Goal: Navigation & Orientation: Find specific page/section

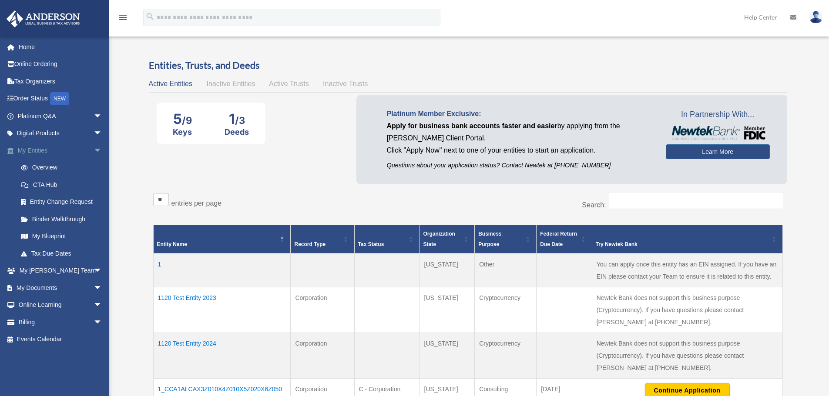
click at [38, 152] on link "My Entities arrow_drop_down" at bounding box center [60, 150] width 109 height 17
click at [94, 131] on span "arrow_drop_down" at bounding box center [102, 134] width 17 height 18
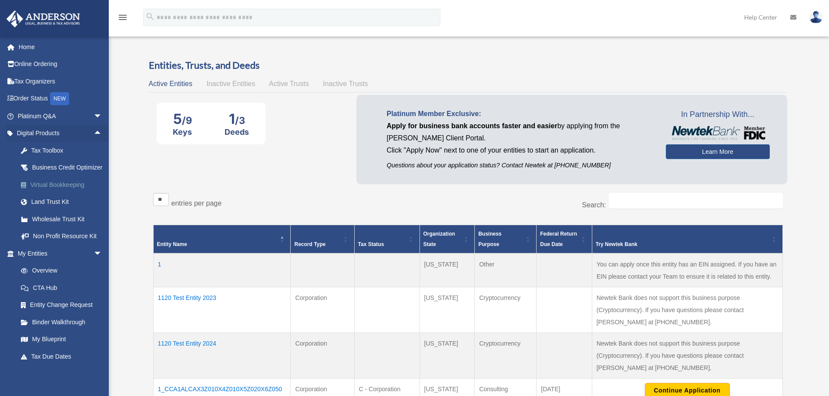
click at [48, 191] on div "Virtual Bookkeeping" at bounding box center [67, 185] width 74 height 11
